Goal: Task Accomplishment & Management: Manage account settings

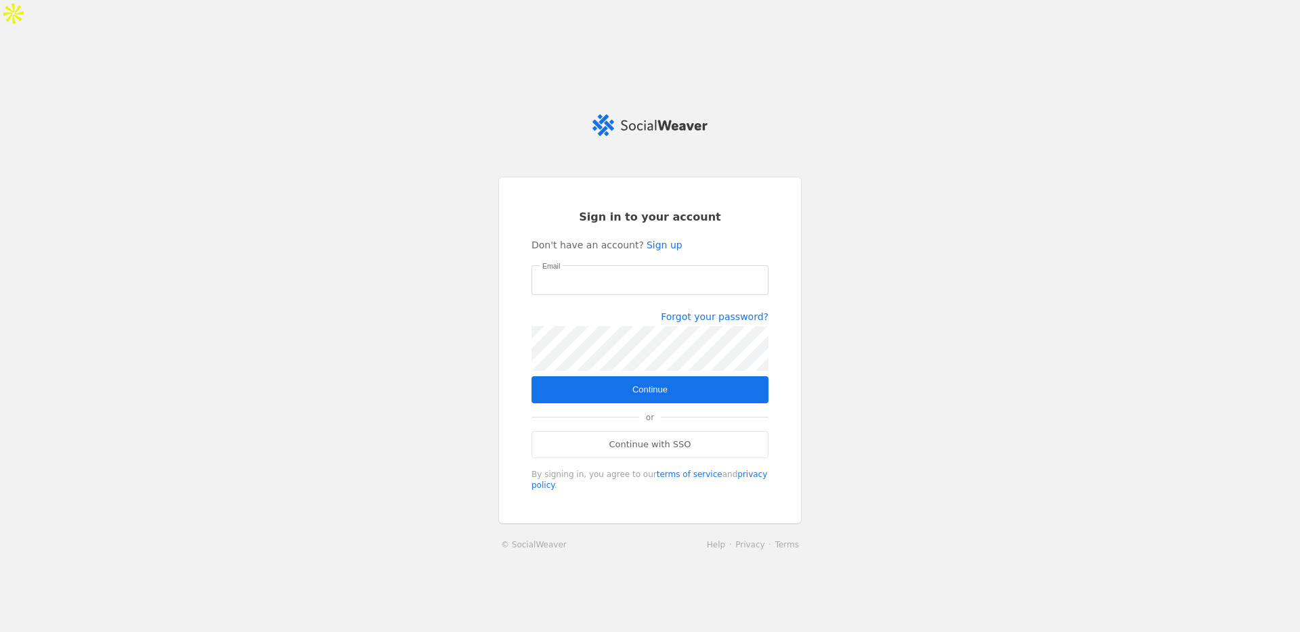
type input "[PERSON_NAME][EMAIL_ADDRESS][PERSON_NAME][DOMAIN_NAME]"
click at [674, 376] on span "submit" at bounding box center [650, 389] width 237 height 27
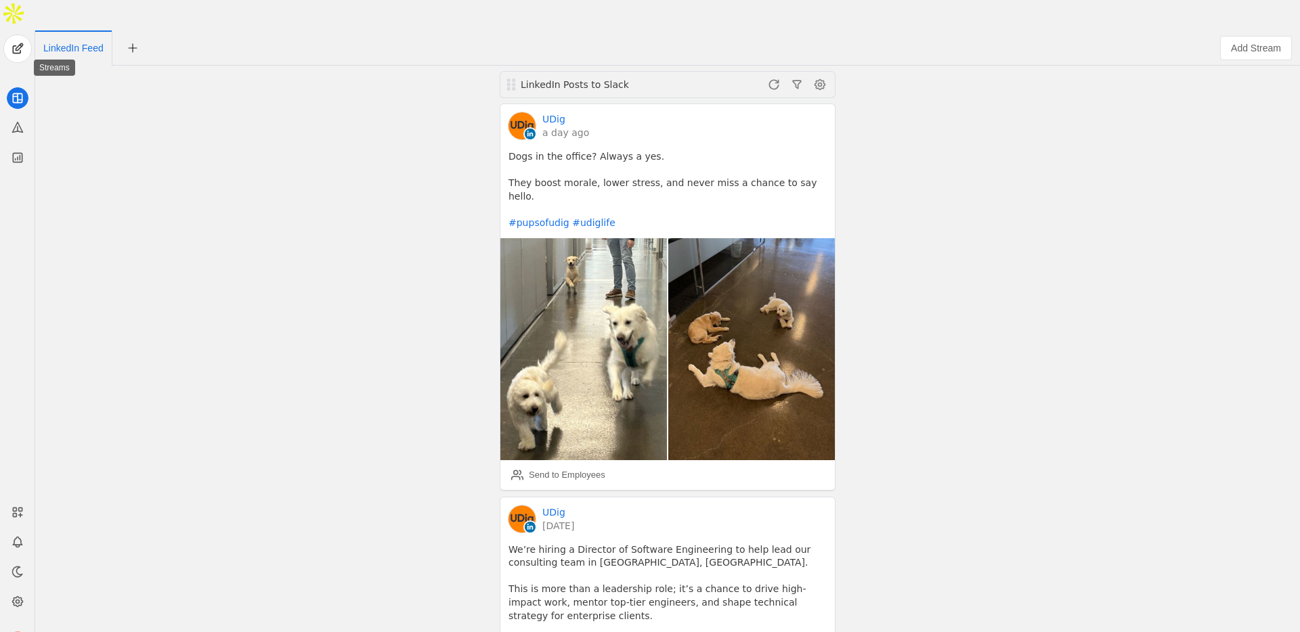
click at [18, 93] on icon at bounding box center [18, 97] width 0 height 9
click at [770, 74] on span at bounding box center [774, 85] width 22 height 22
click at [982, 418] on div "LinkedIn Posts to Slack UDig a day ago Dogs in the office? Always a yes. They b…" at bounding box center [668, 364] width 1258 height 597
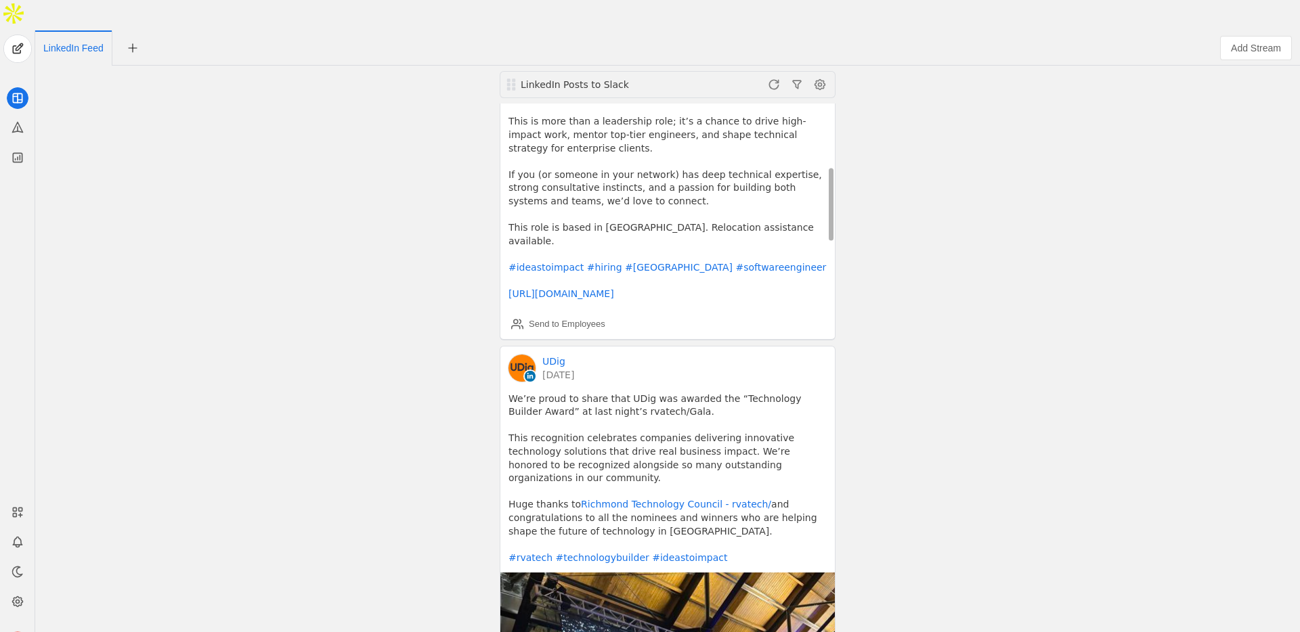
scroll to position [459, 0]
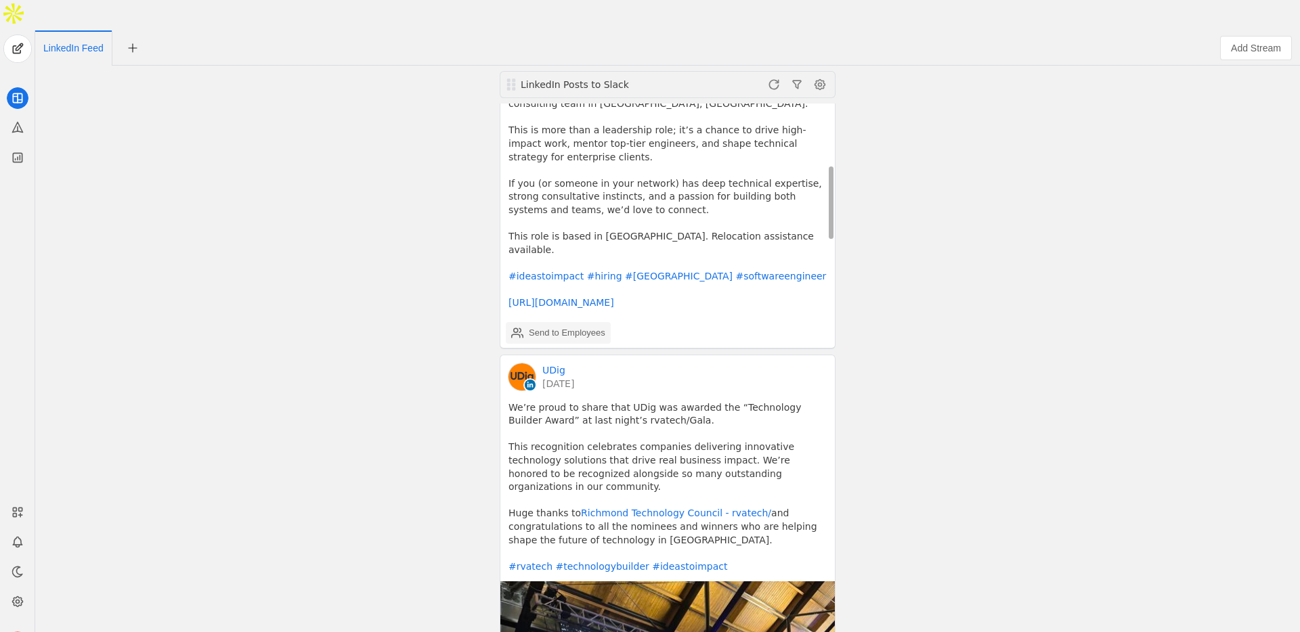
click at [571, 326] on div "Send to Employees" at bounding box center [567, 333] width 77 height 14
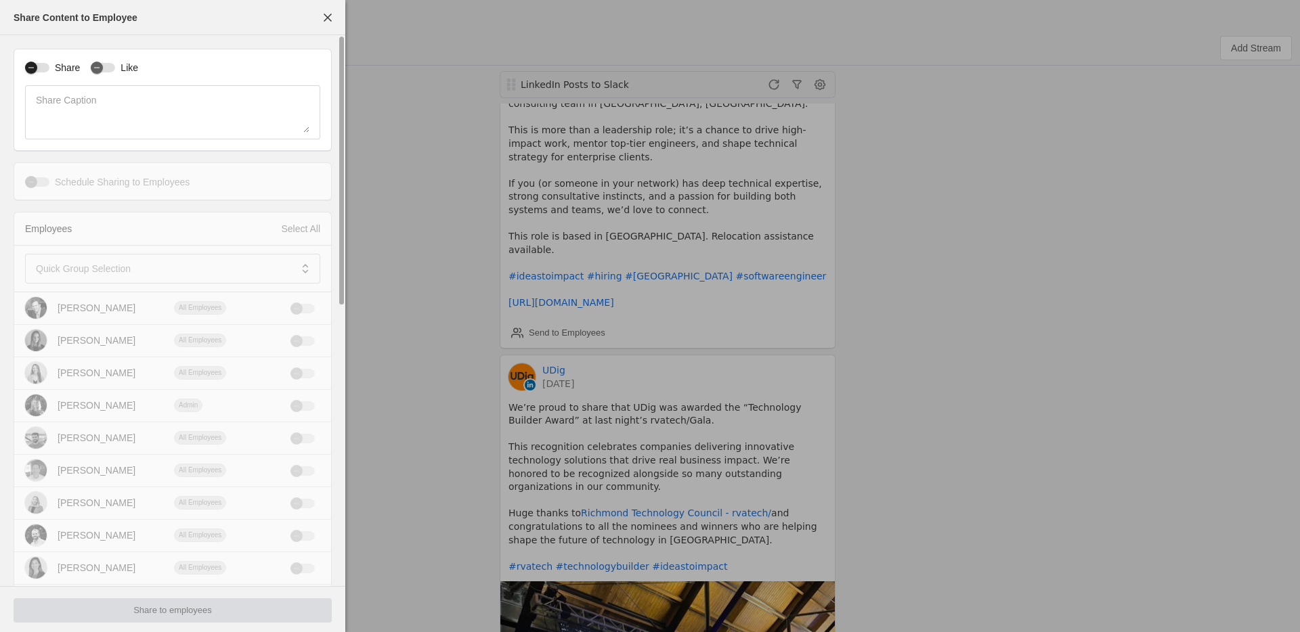
drag, startPoint x: 39, startPoint y: 66, endPoint x: 67, endPoint y: 68, distance: 27.8
click at [39, 66] on div "button" at bounding box center [31, 67] width 19 height 19
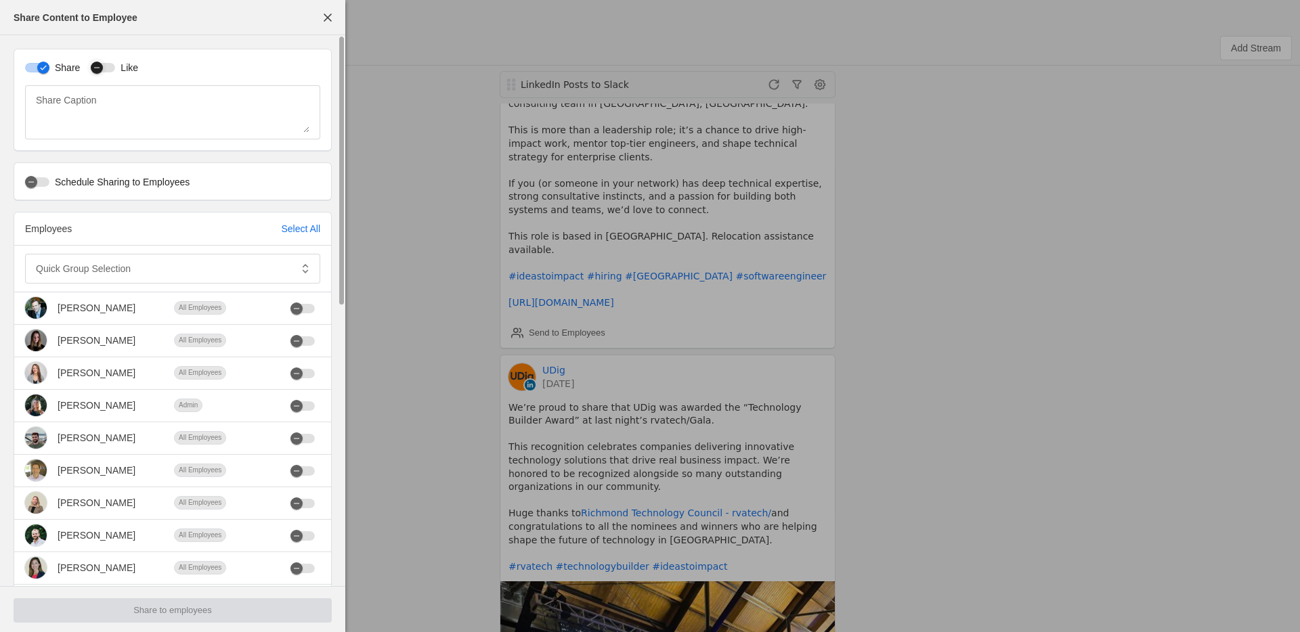
click at [103, 66] on div "button" at bounding box center [97, 68] width 12 height 12
click at [99, 254] on div at bounding box center [163, 269] width 255 height 30
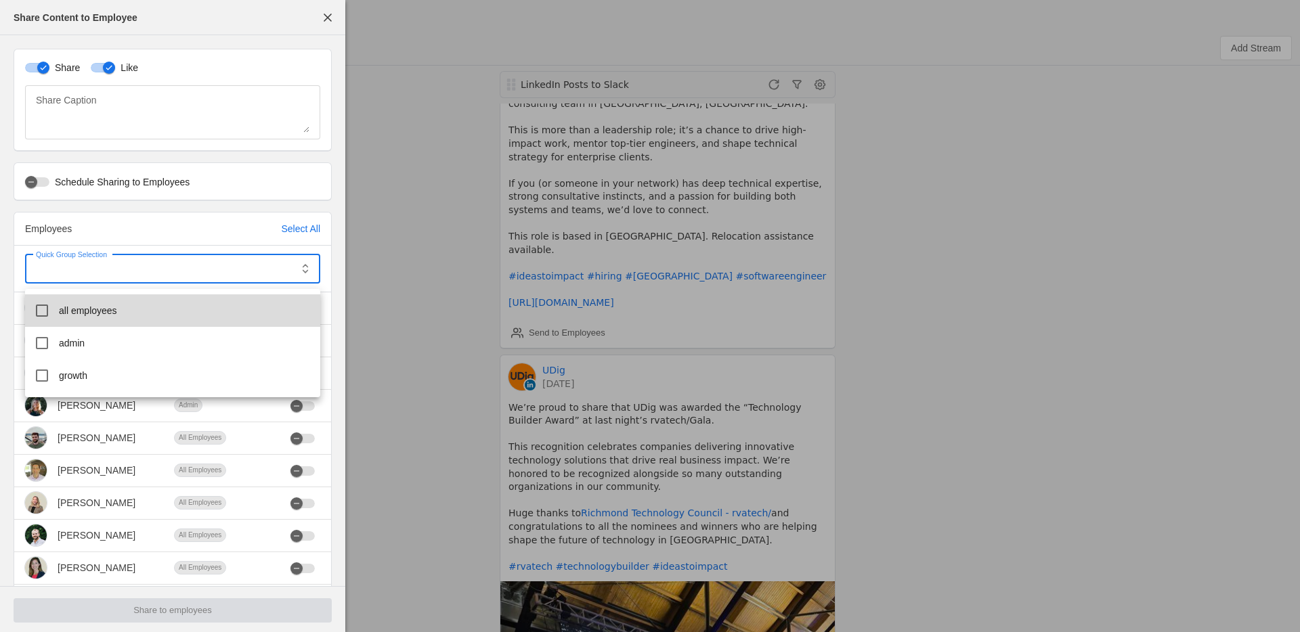
click at [95, 305] on span "all employees" at bounding box center [88, 311] width 58 height 14
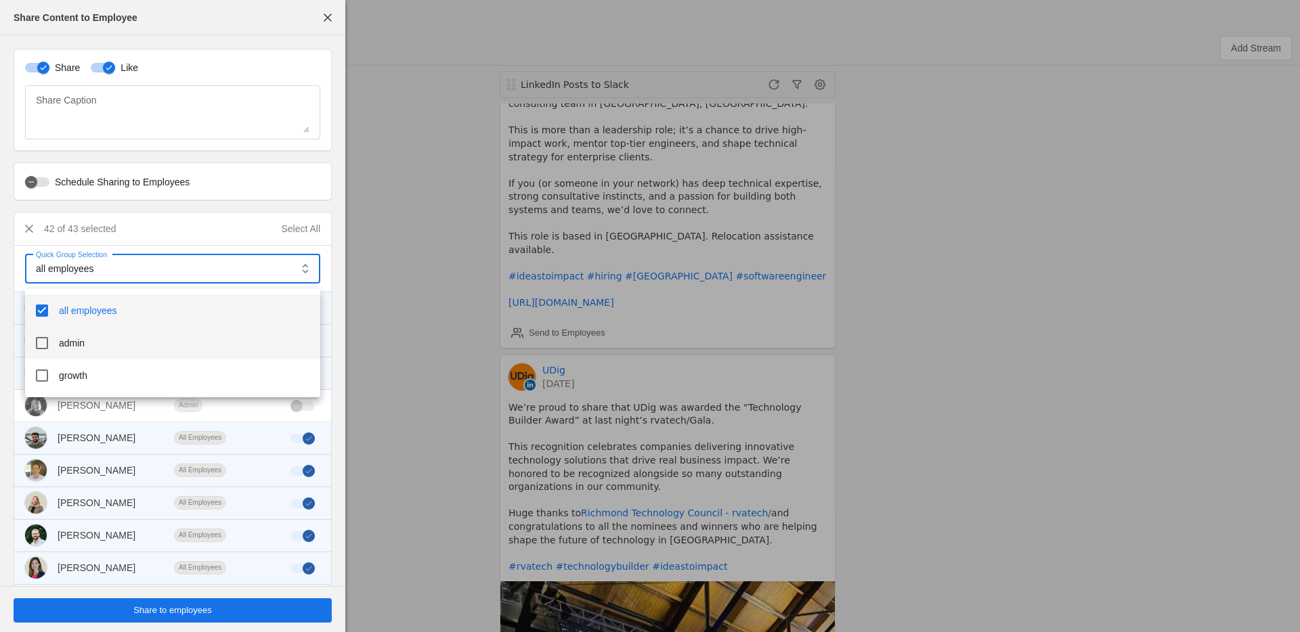
click at [83, 343] on span "admin" at bounding box center [72, 344] width 26 height 14
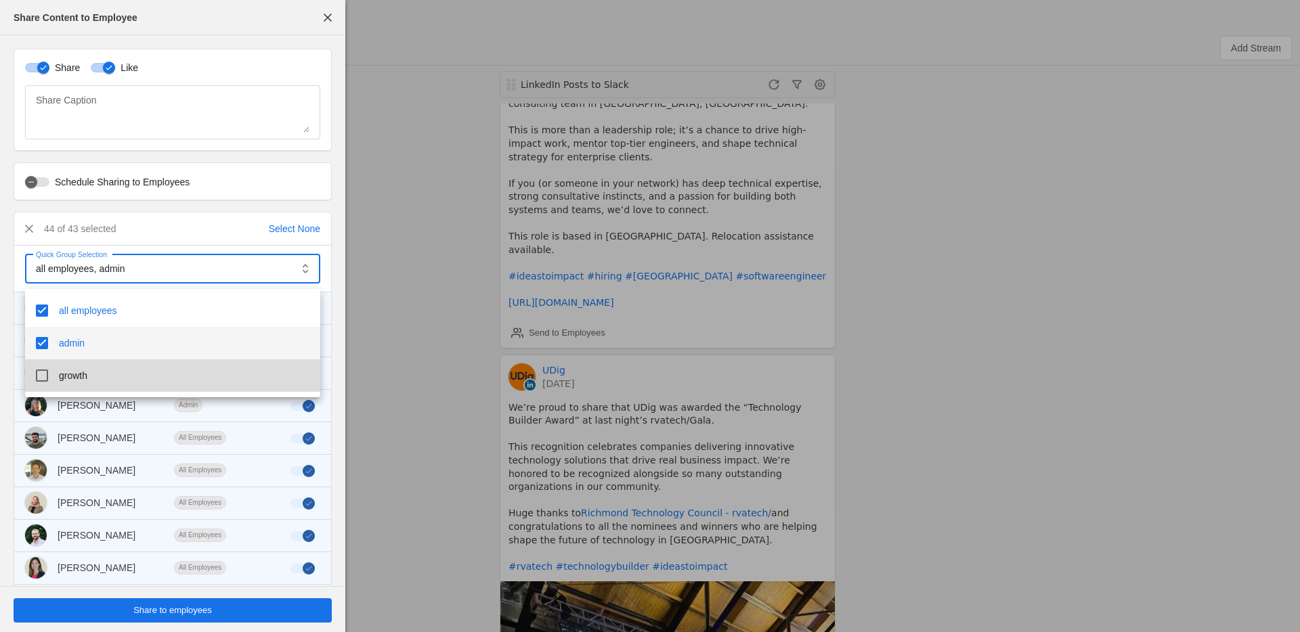
click at [85, 375] on span "growth" at bounding box center [73, 376] width 28 height 14
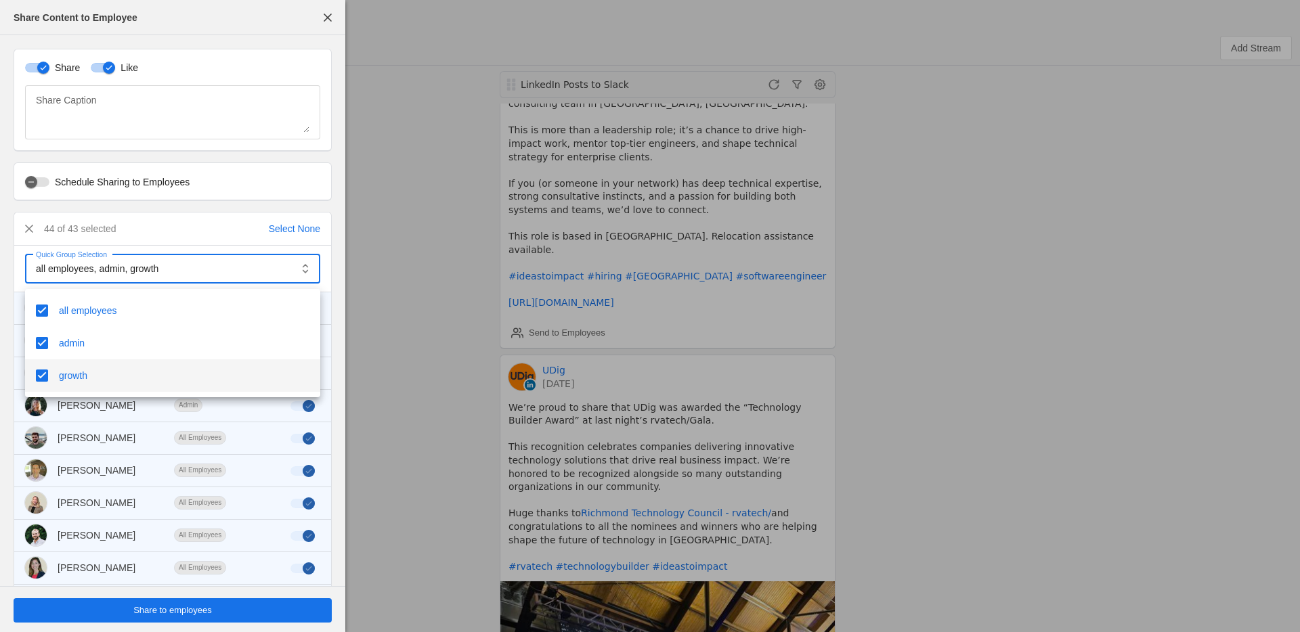
click at [221, 609] on div at bounding box center [650, 316] width 1300 height 632
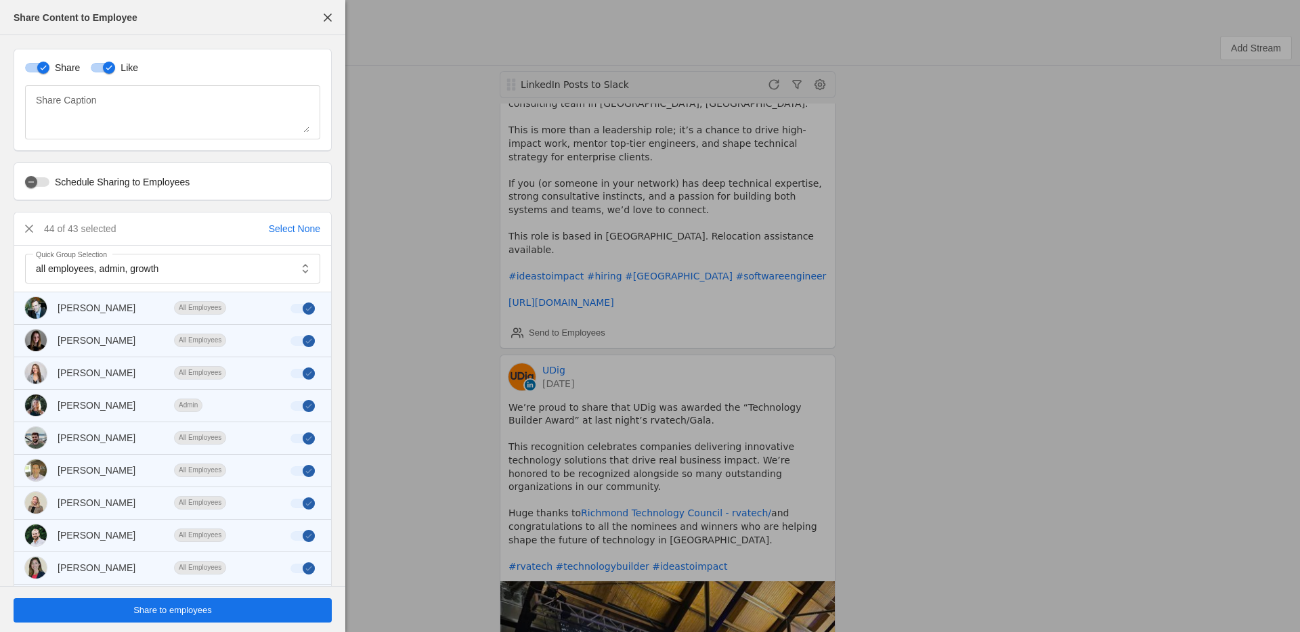
click at [233, 613] on span "undefined" at bounding box center [173, 611] width 318 height 24
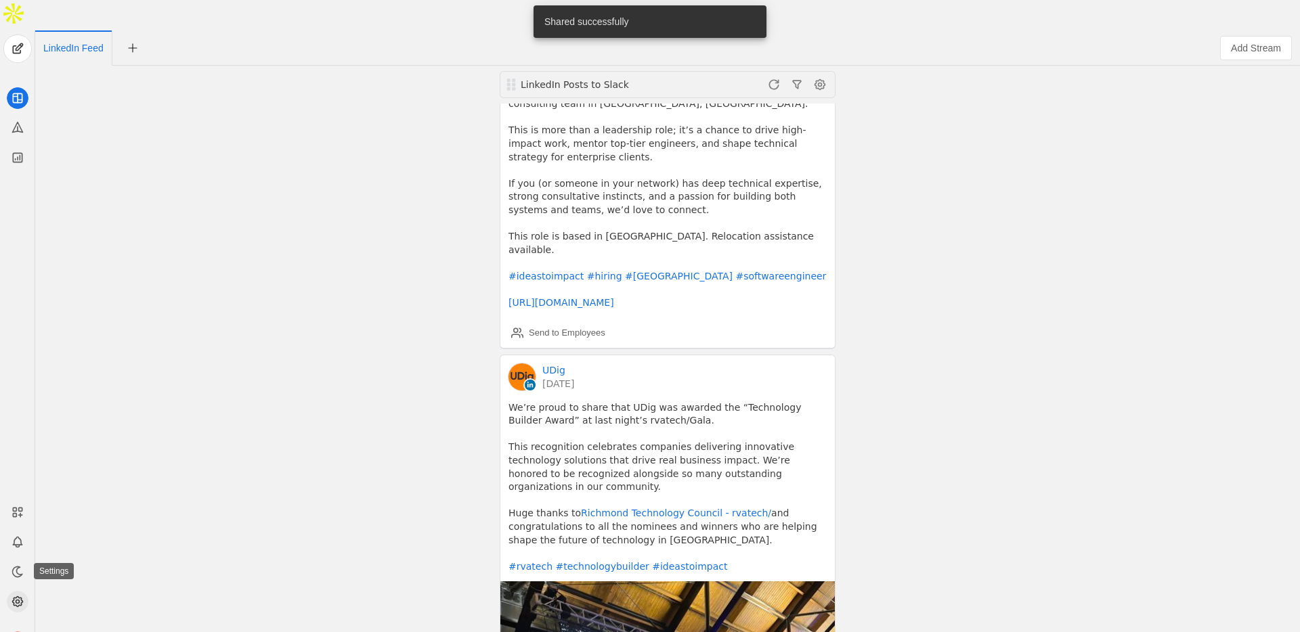
click at [17, 595] on icon at bounding box center [18, 602] width 14 height 14
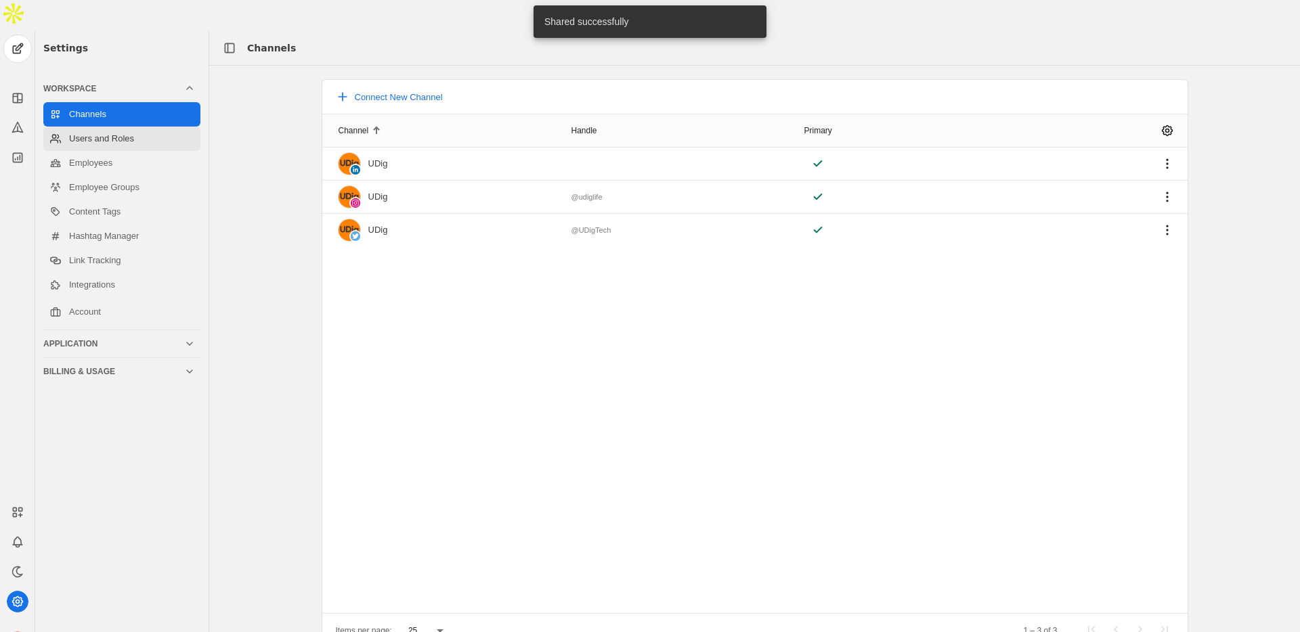
click at [87, 127] on link "Users and Roles" at bounding box center [121, 139] width 157 height 24
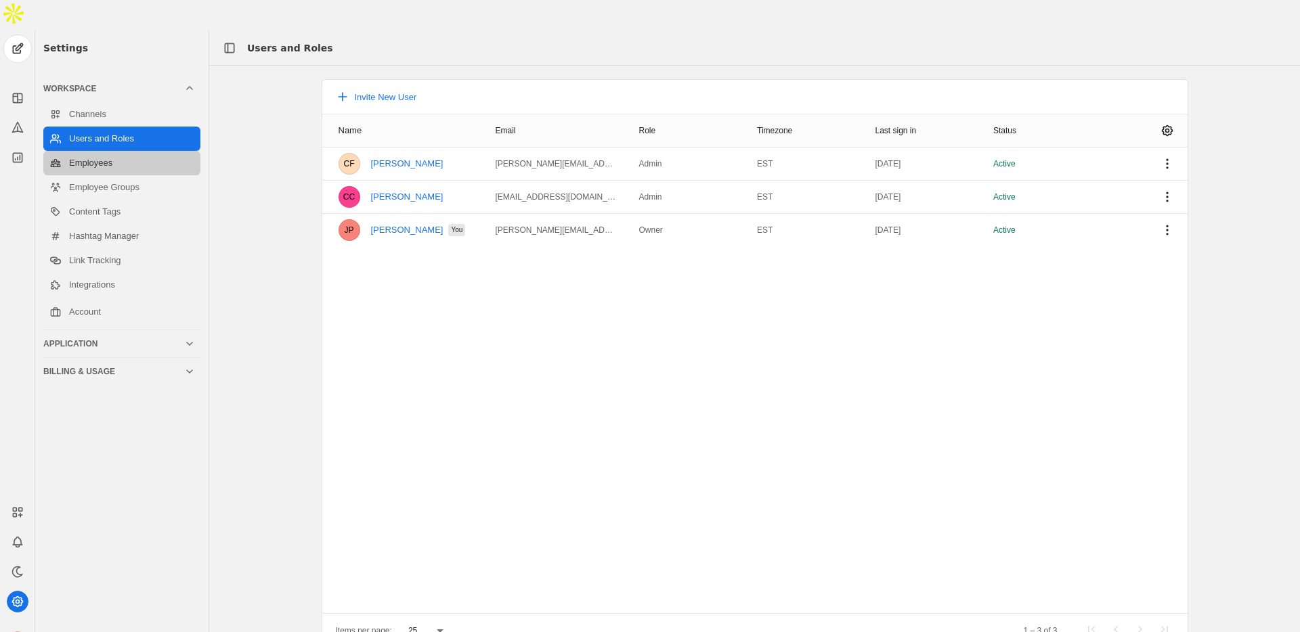
click at [107, 151] on link "Employees" at bounding box center [121, 163] width 157 height 24
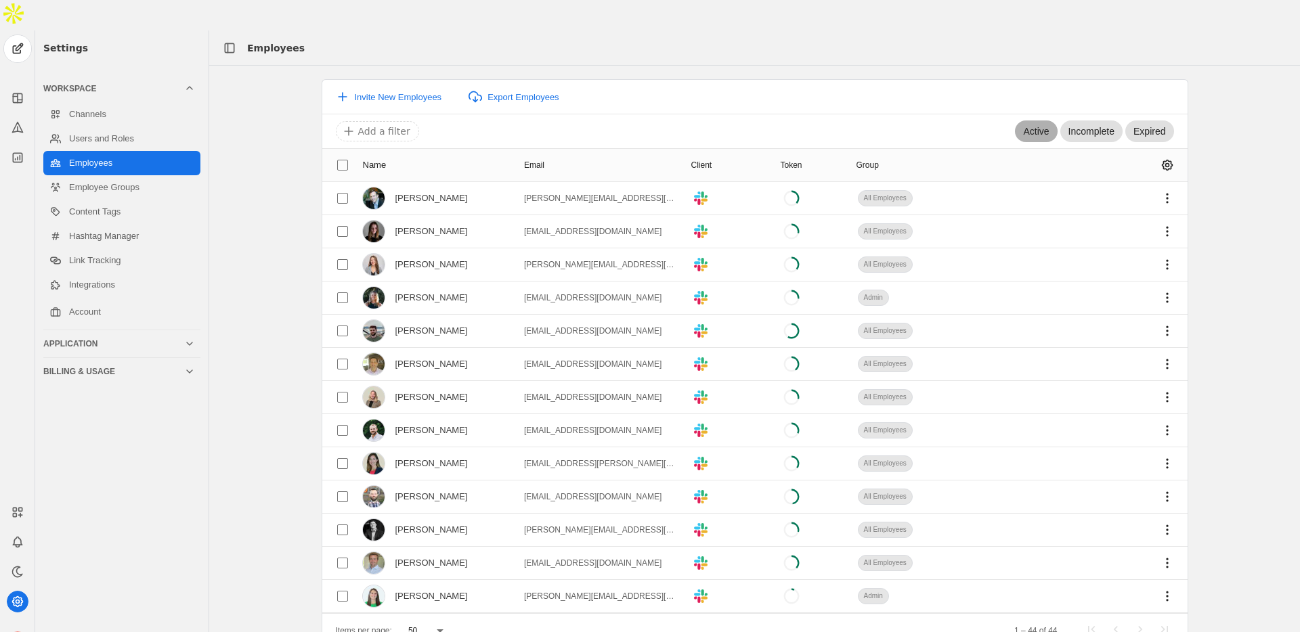
click at [1031, 125] on span "Active" at bounding box center [1036, 132] width 26 height 14
click at [1016, 122] on button "Active" at bounding box center [1026, 131] width 61 height 19
click at [341, 153] on input "checkbox" at bounding box center [342, 165] width 24 height 24
checkbox input "true"
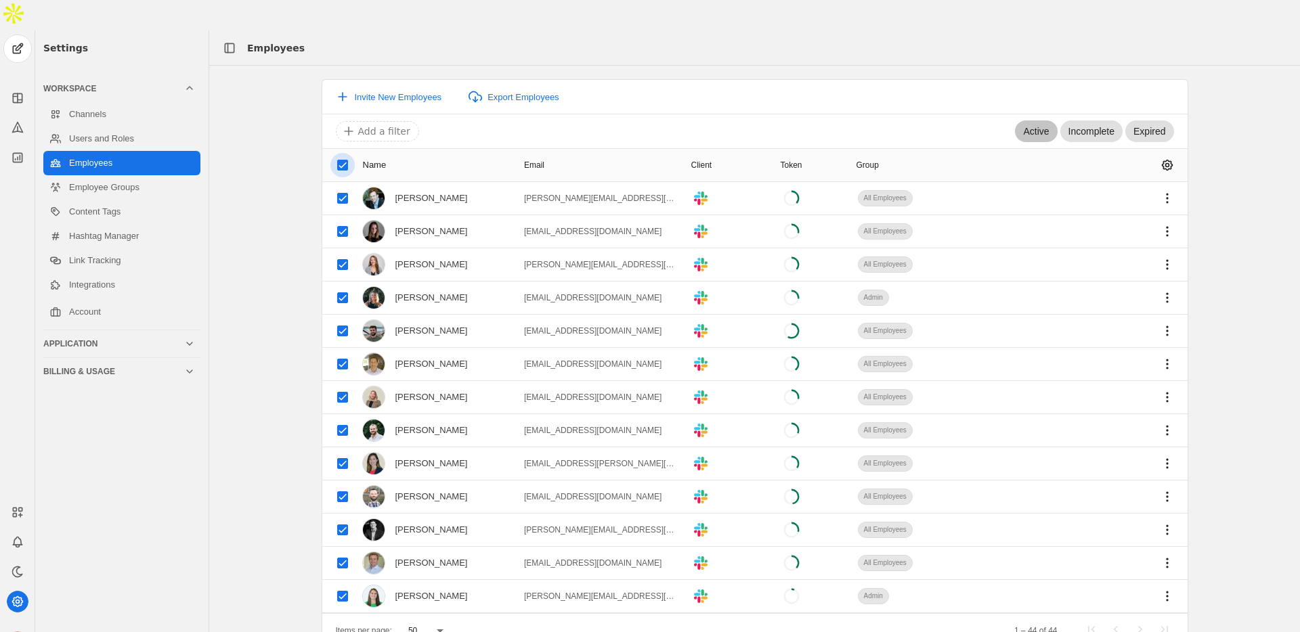
checkbox input "true"
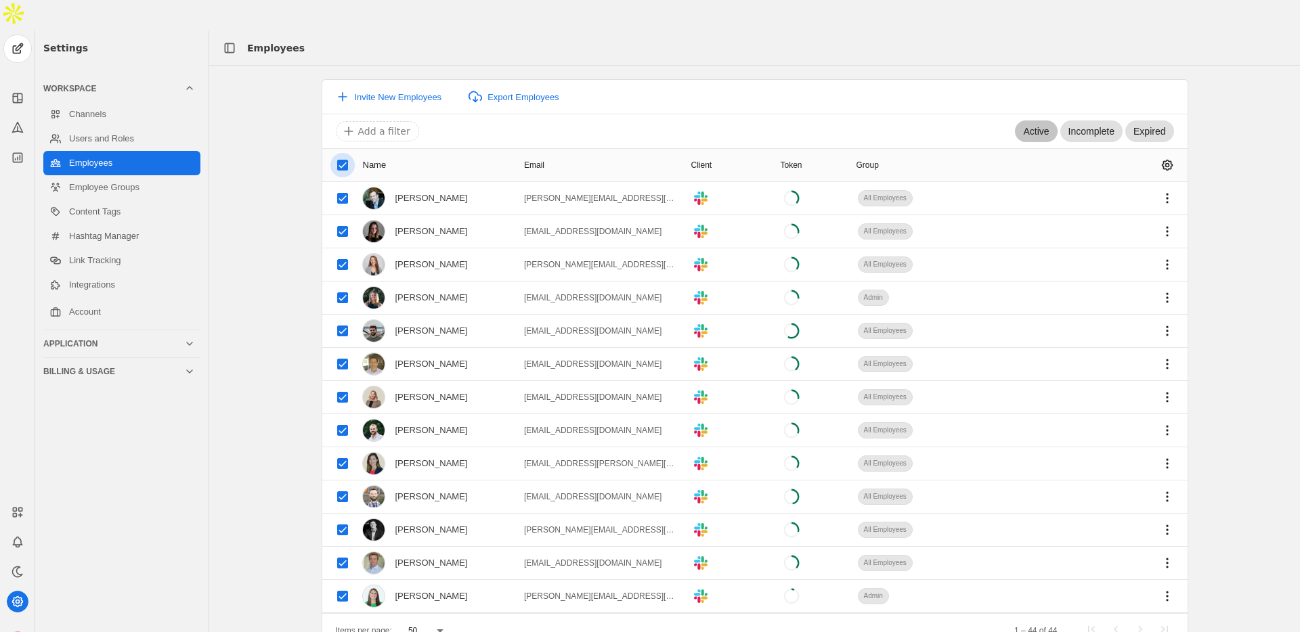
checkbox input "true"
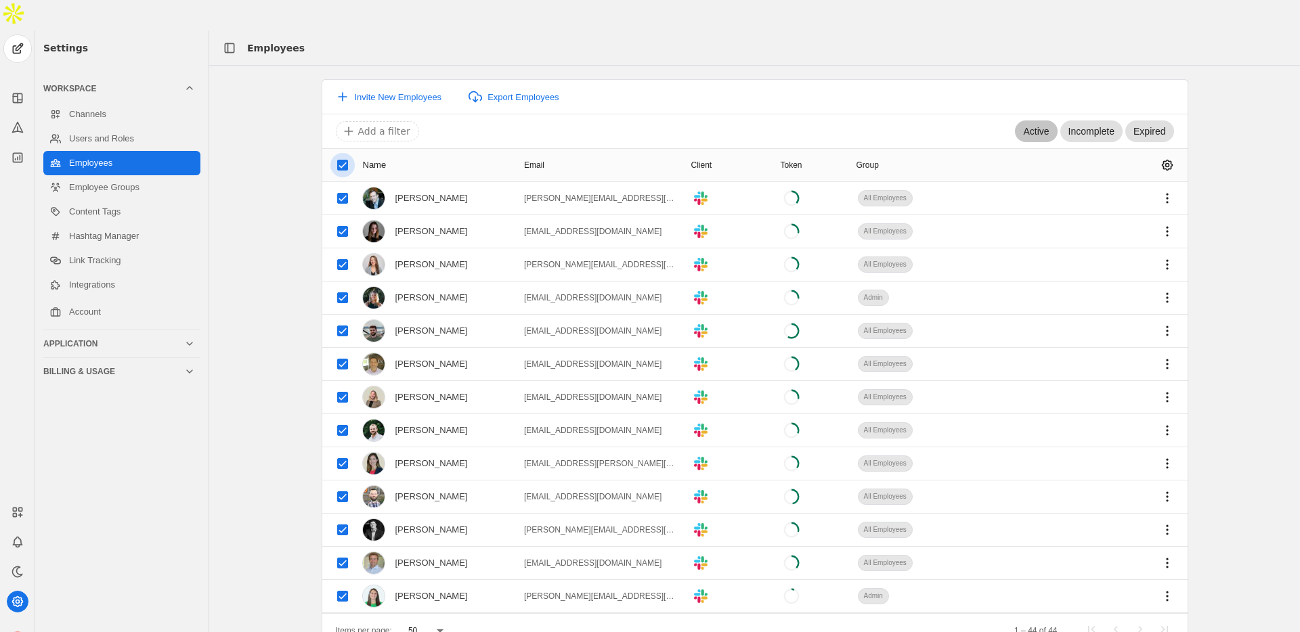
checkbox input "true"
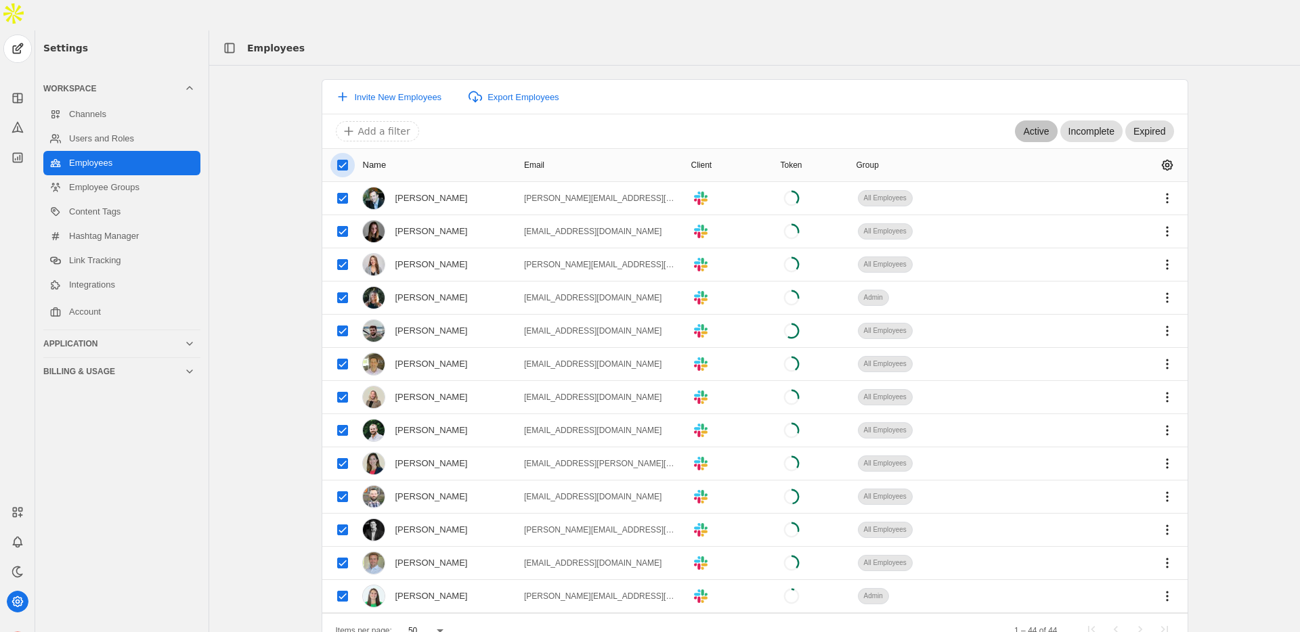
checkbox input "true"
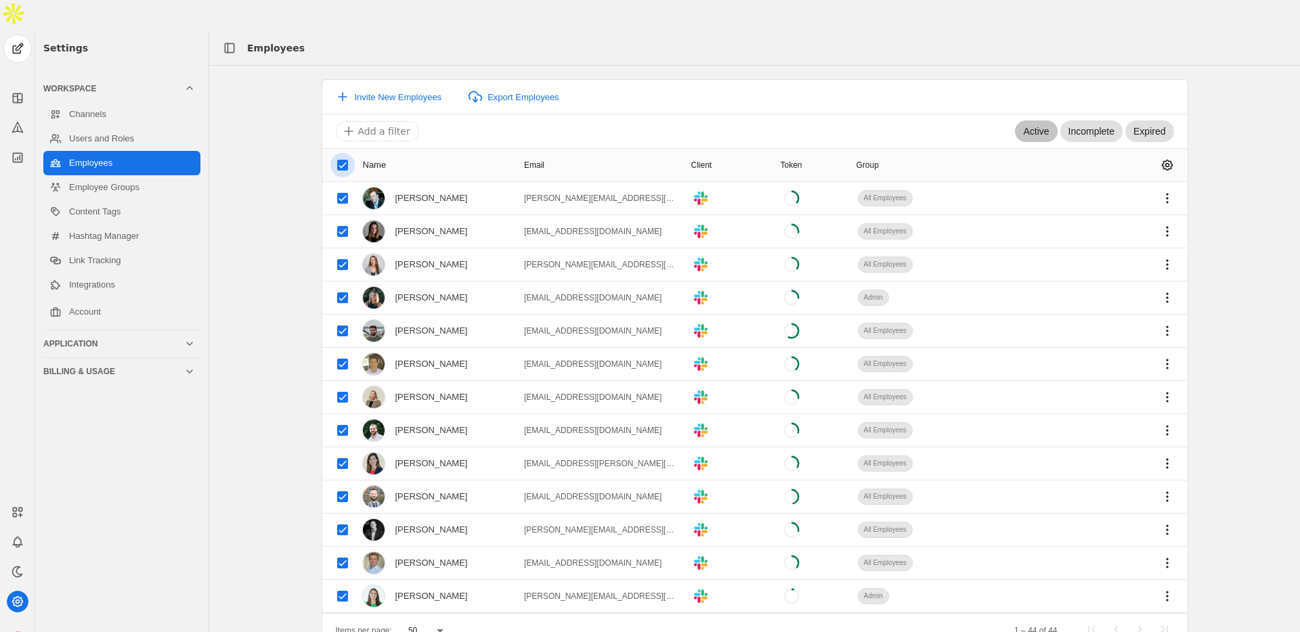
checkbox input "true"
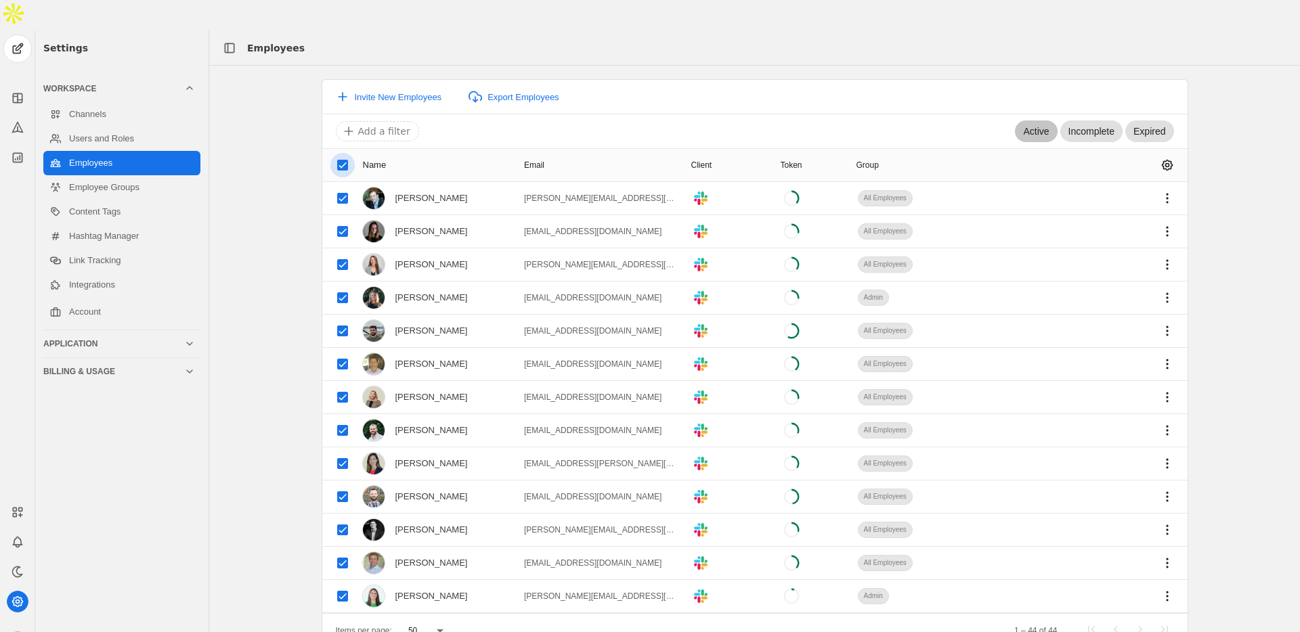
checkbox input "true"
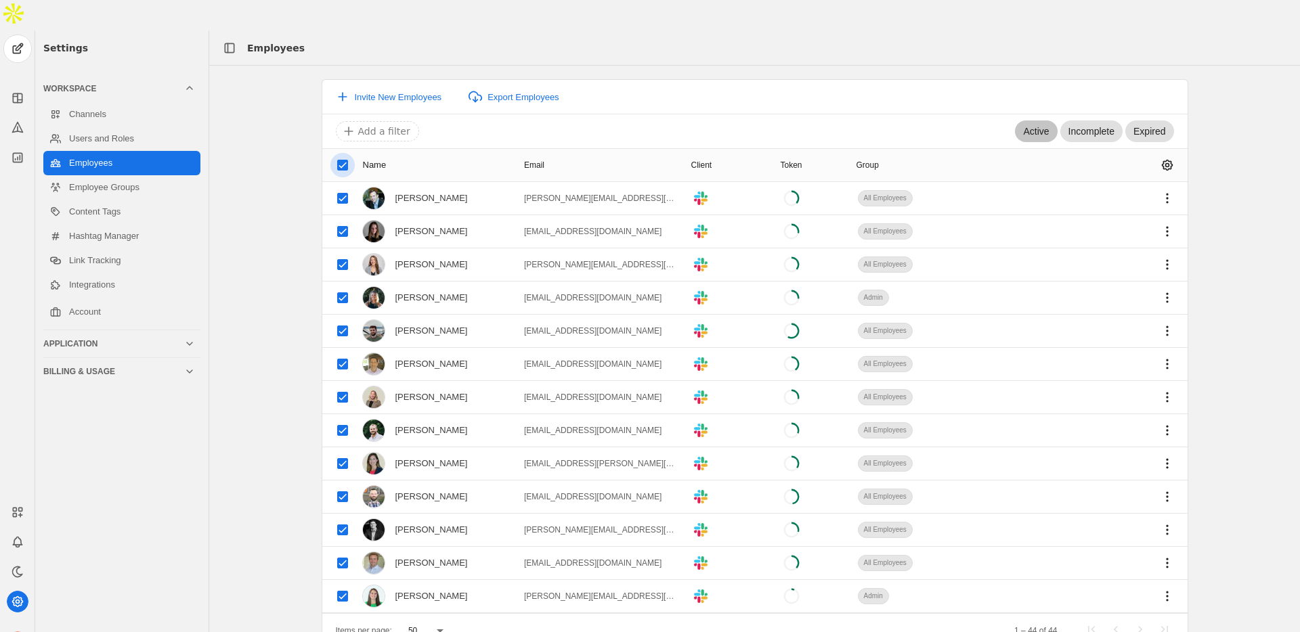
checkbox input "true"
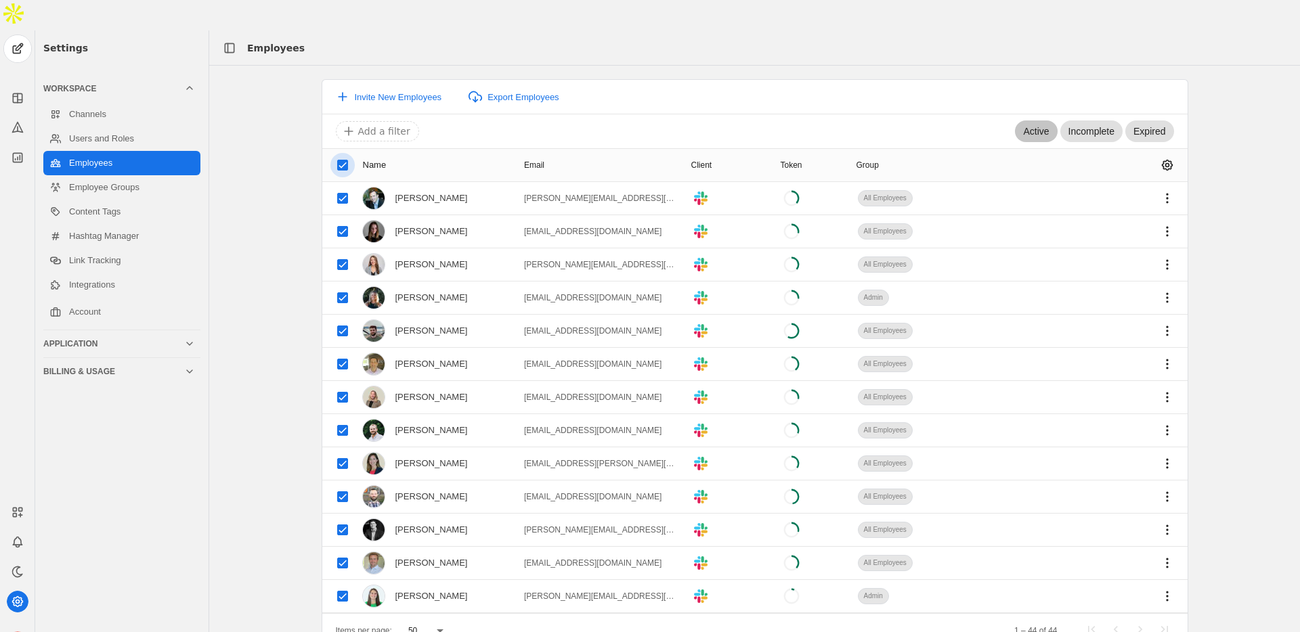
checkbox input "true"
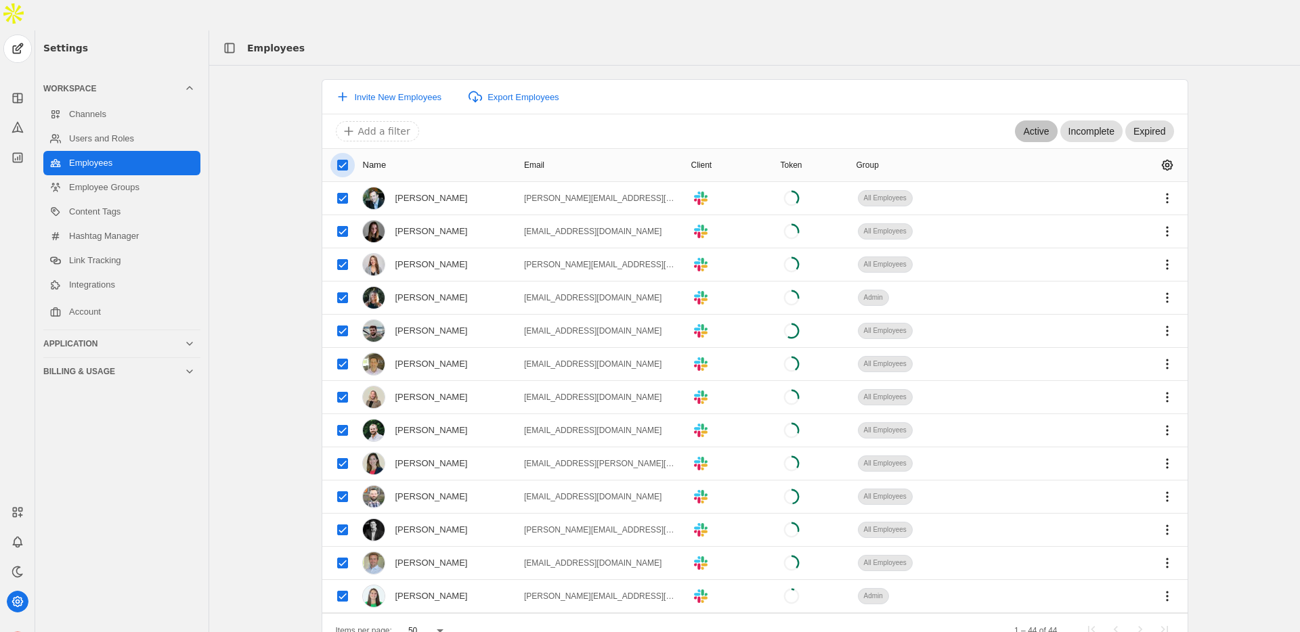
checkbox input "true"
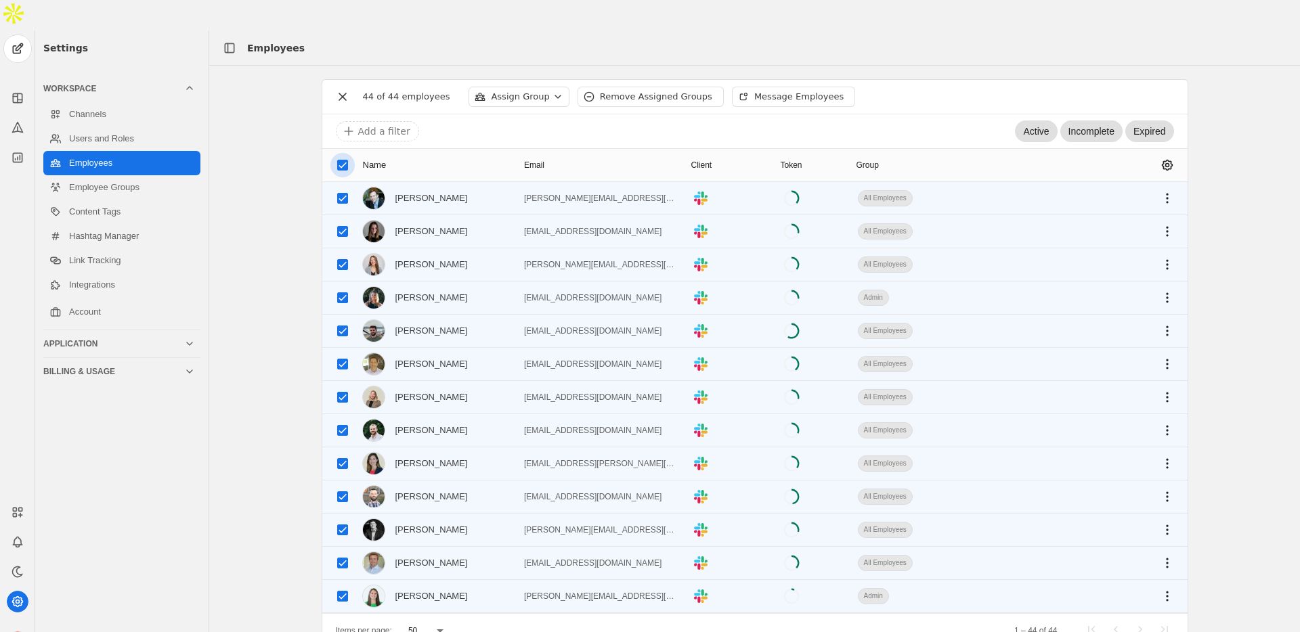
click at [340, 153] on input "checkbox" at bounding box center [342, 165] width 24 height 24
checkbox input "false"
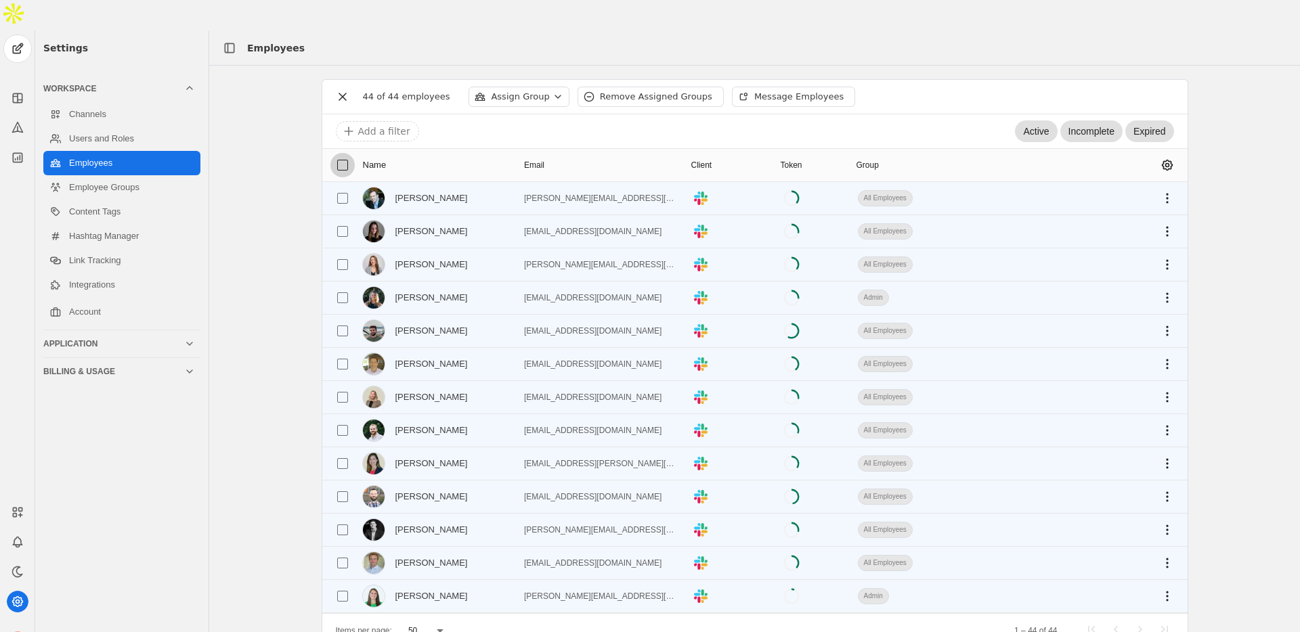
checkbox input "false"
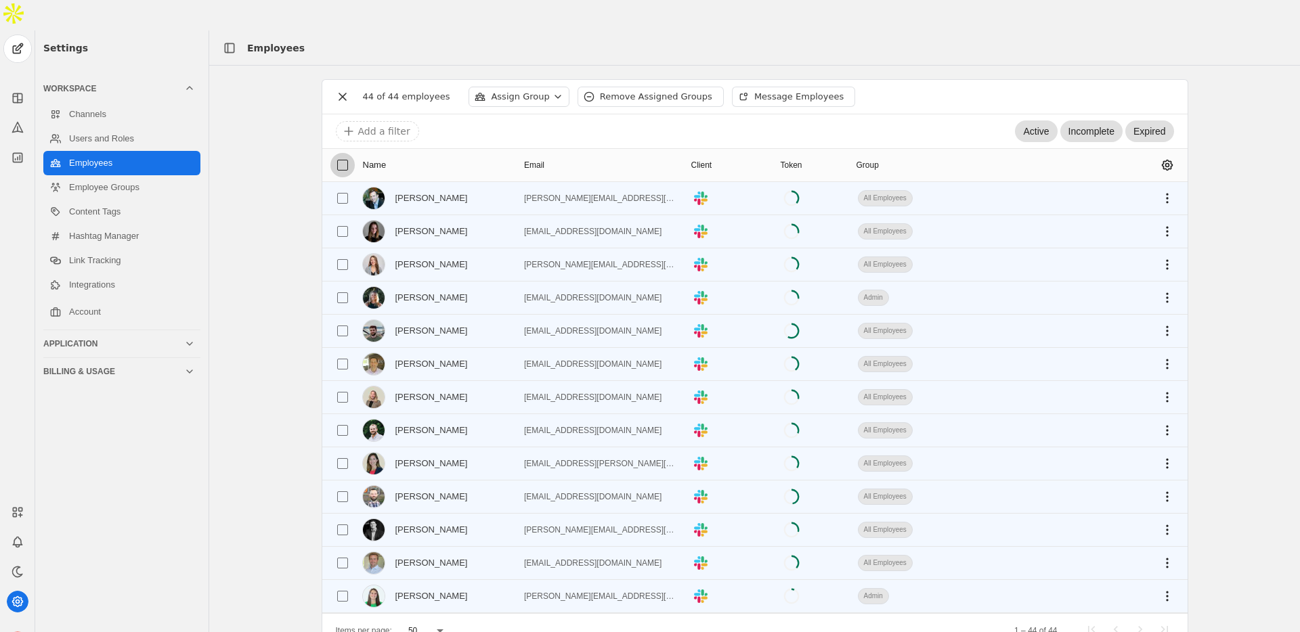
checkbox input "false"
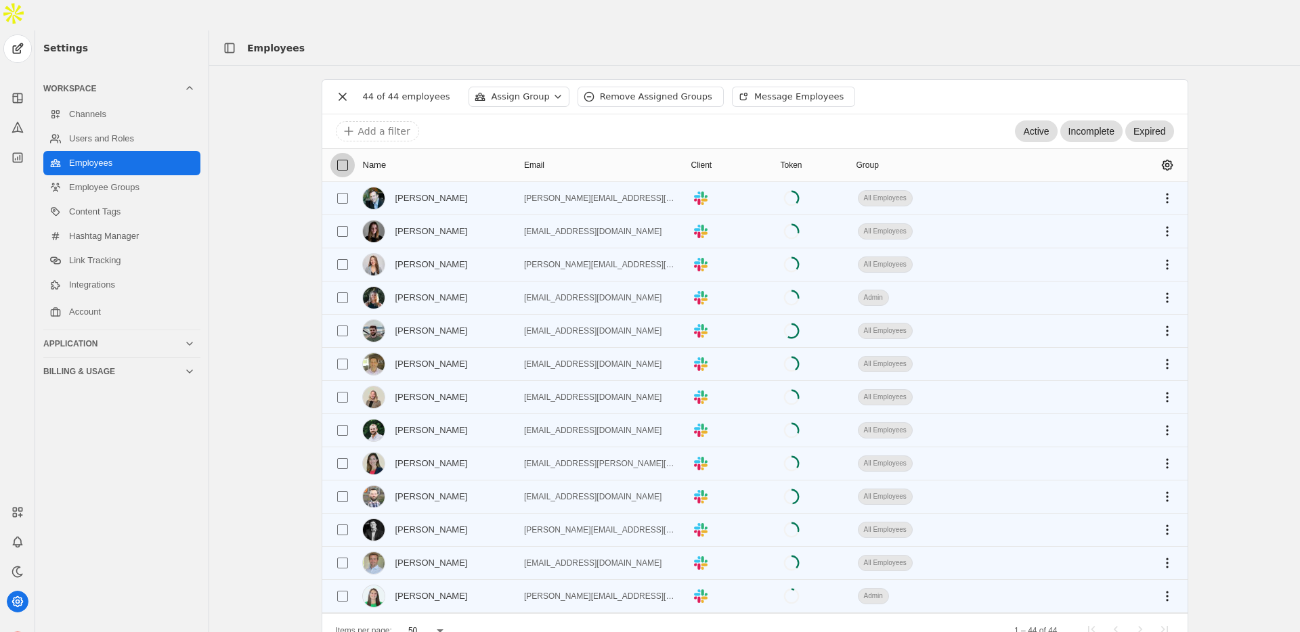
checkbox input "false"
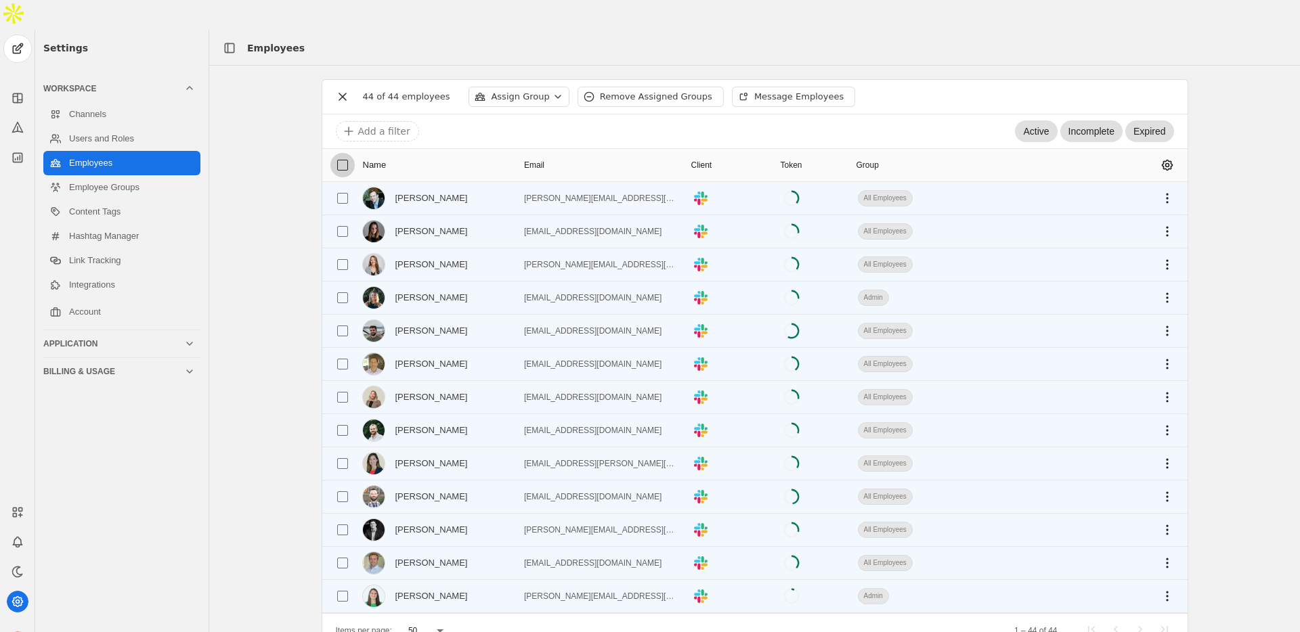
checkbox input "false"
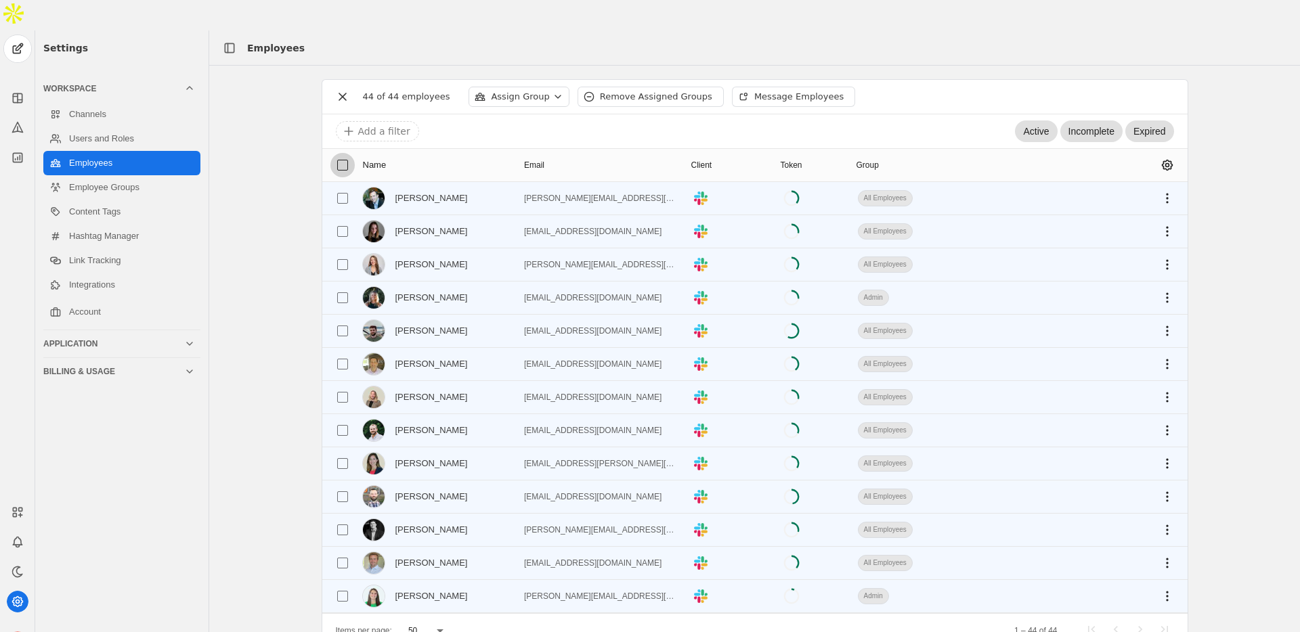
checkbox input "false"
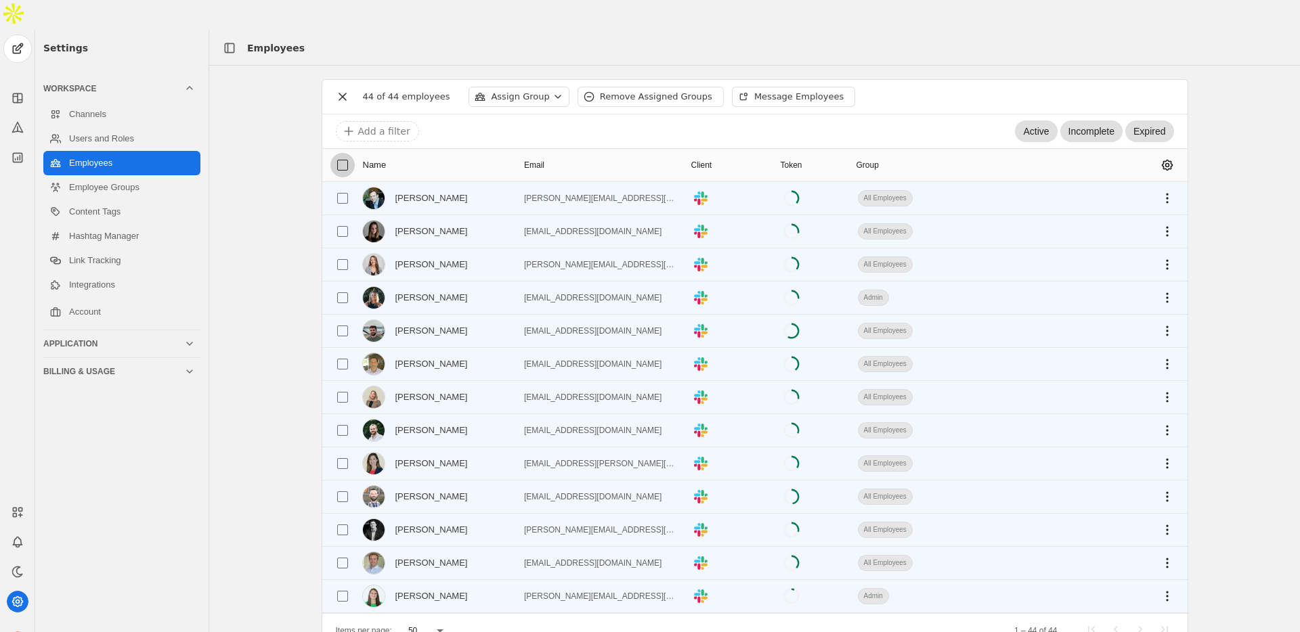
checkbox input "false"
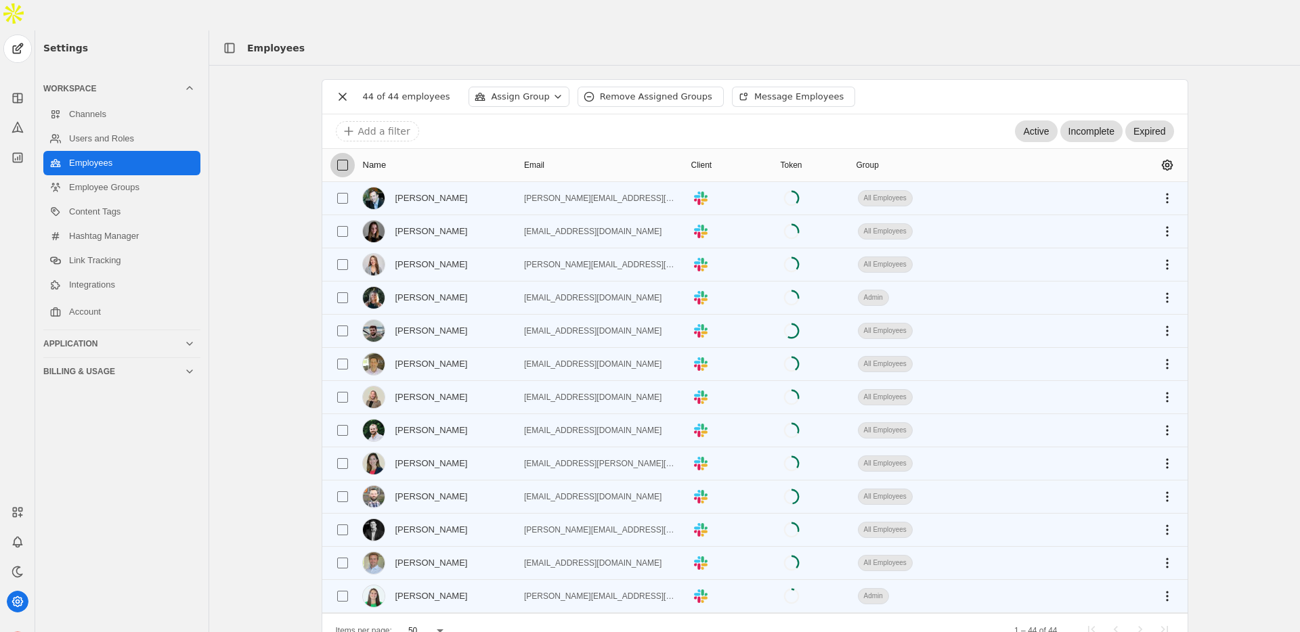
checkbox input "false"
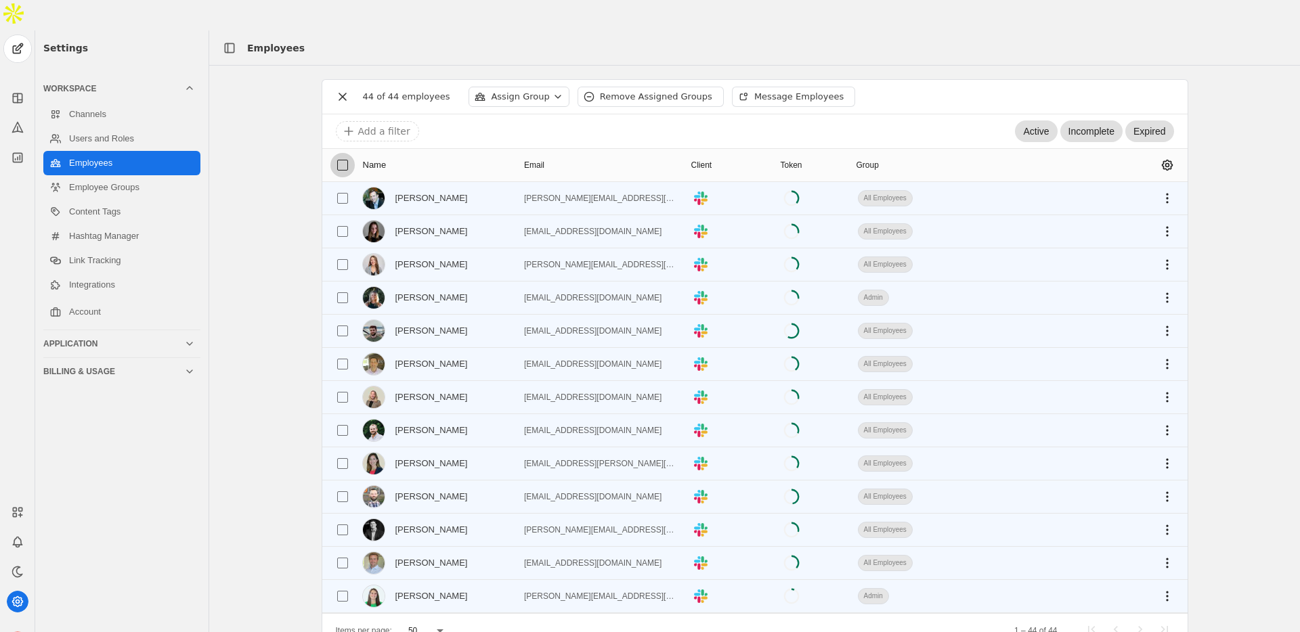
checkbox input "false"
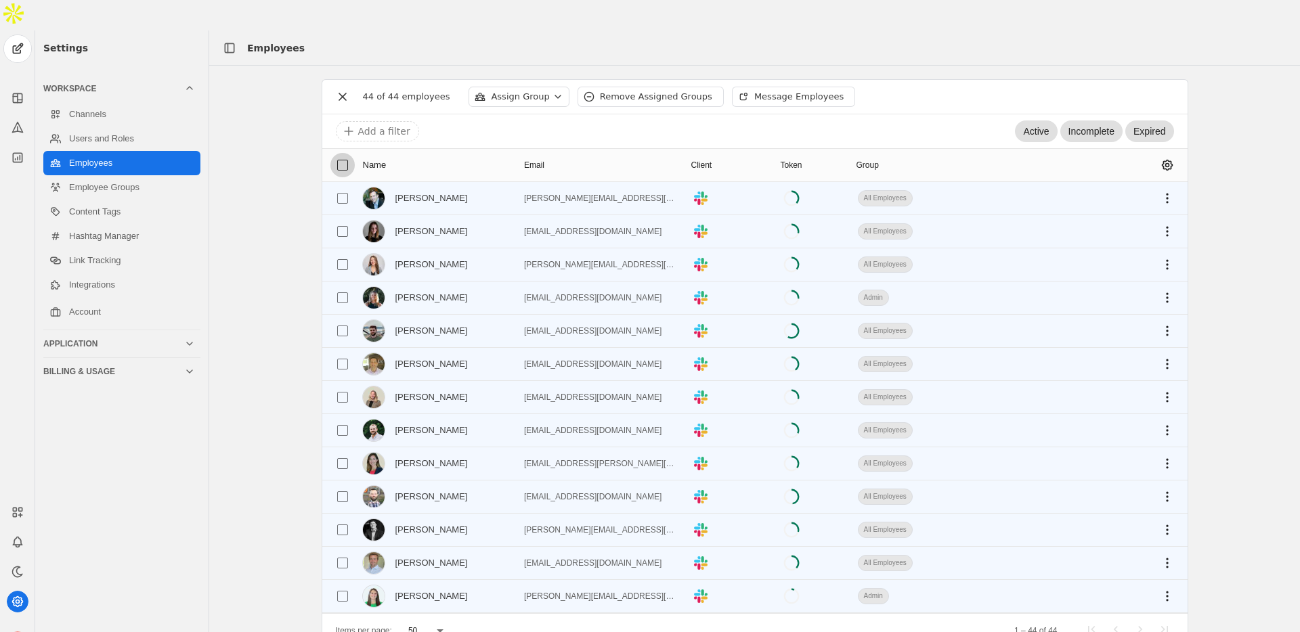
checkbox input "false"
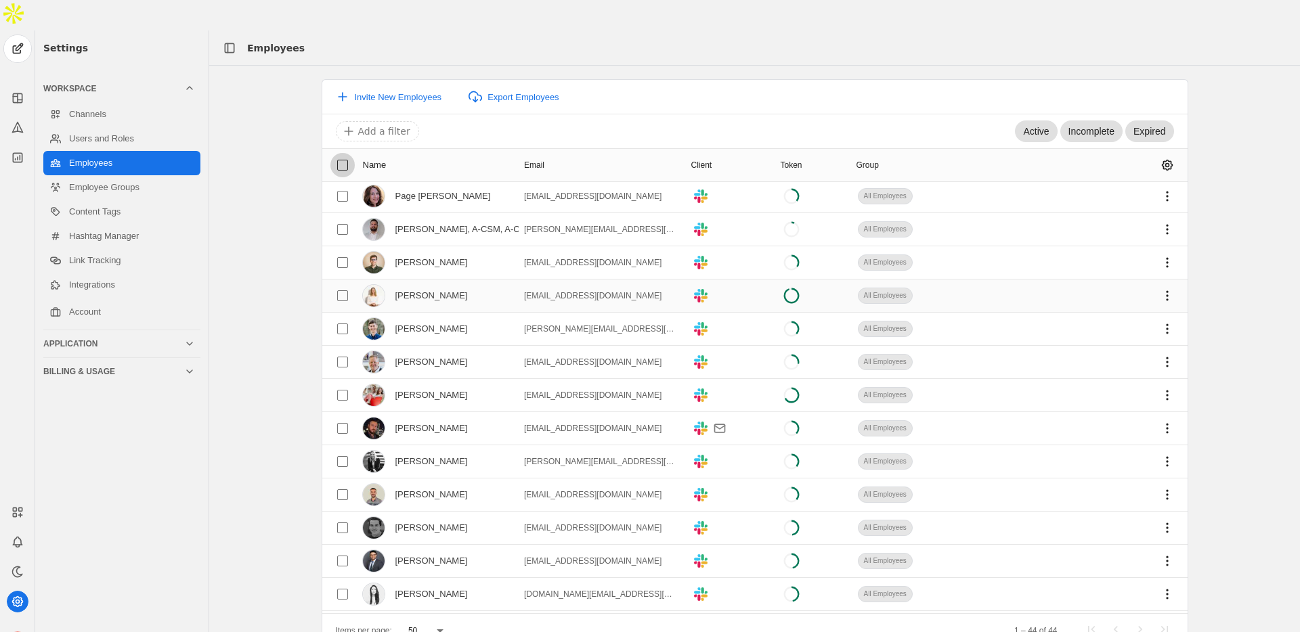
scroll to position [963, 0]
